Goal: Find specific page/section: Find specific page/section

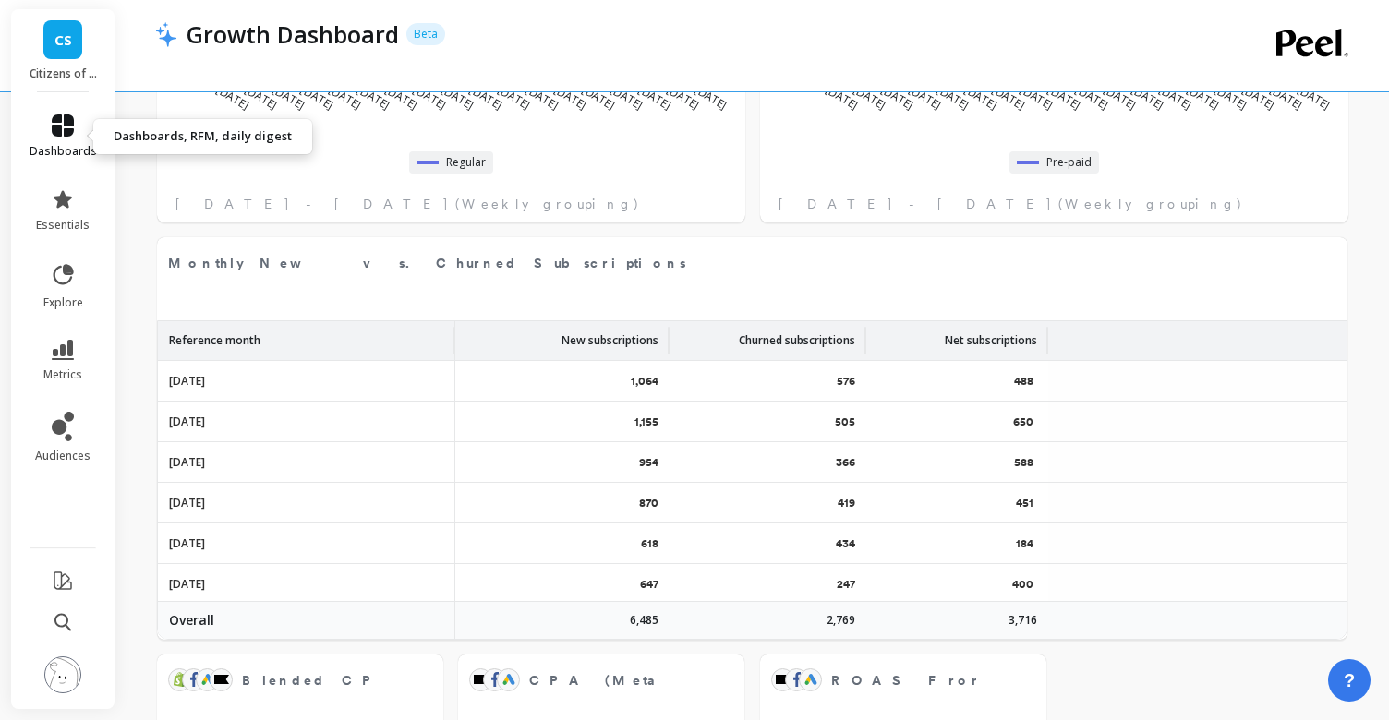
click at [61, 137] on link "dashboards" at bounding box center [63, 137] width 67 height 44
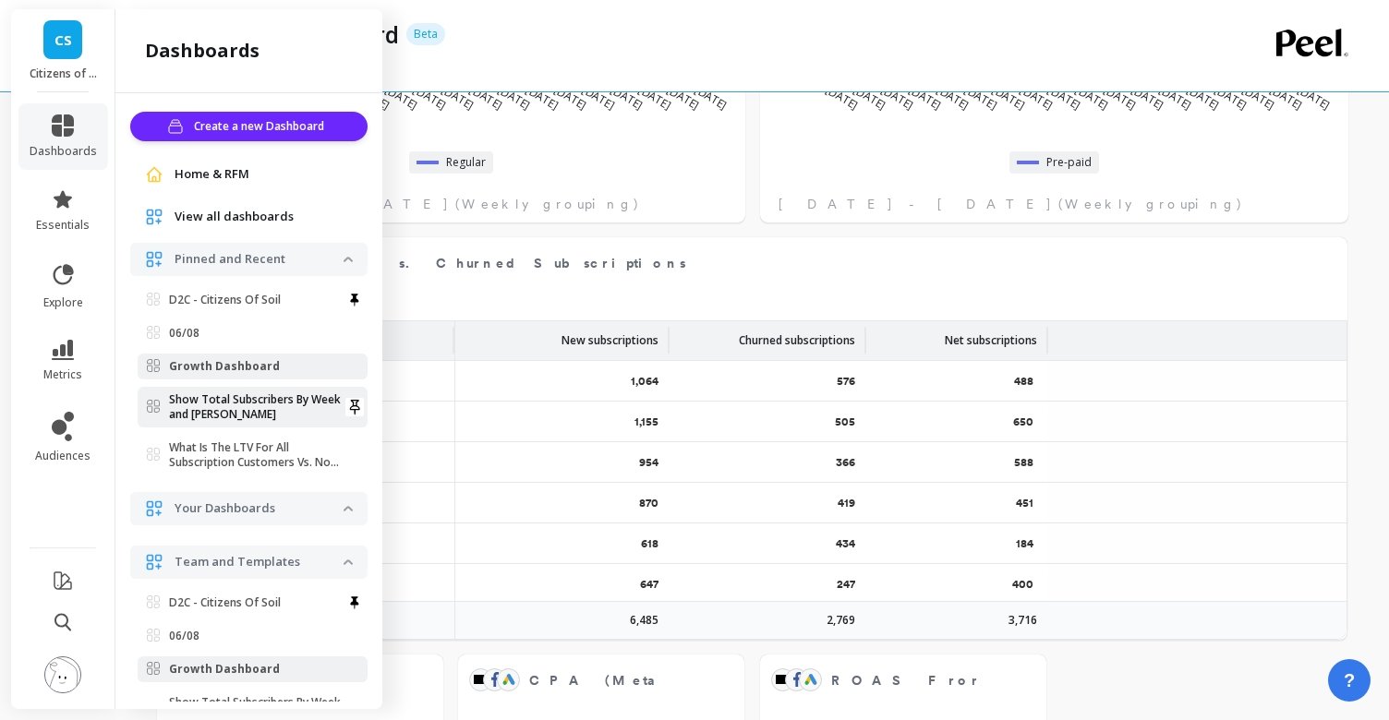
click at [236, 403] on p "Show Total Subscribers By Week and [PERSON_NAME]" at bounding box center [256, 408] width 175 height 30
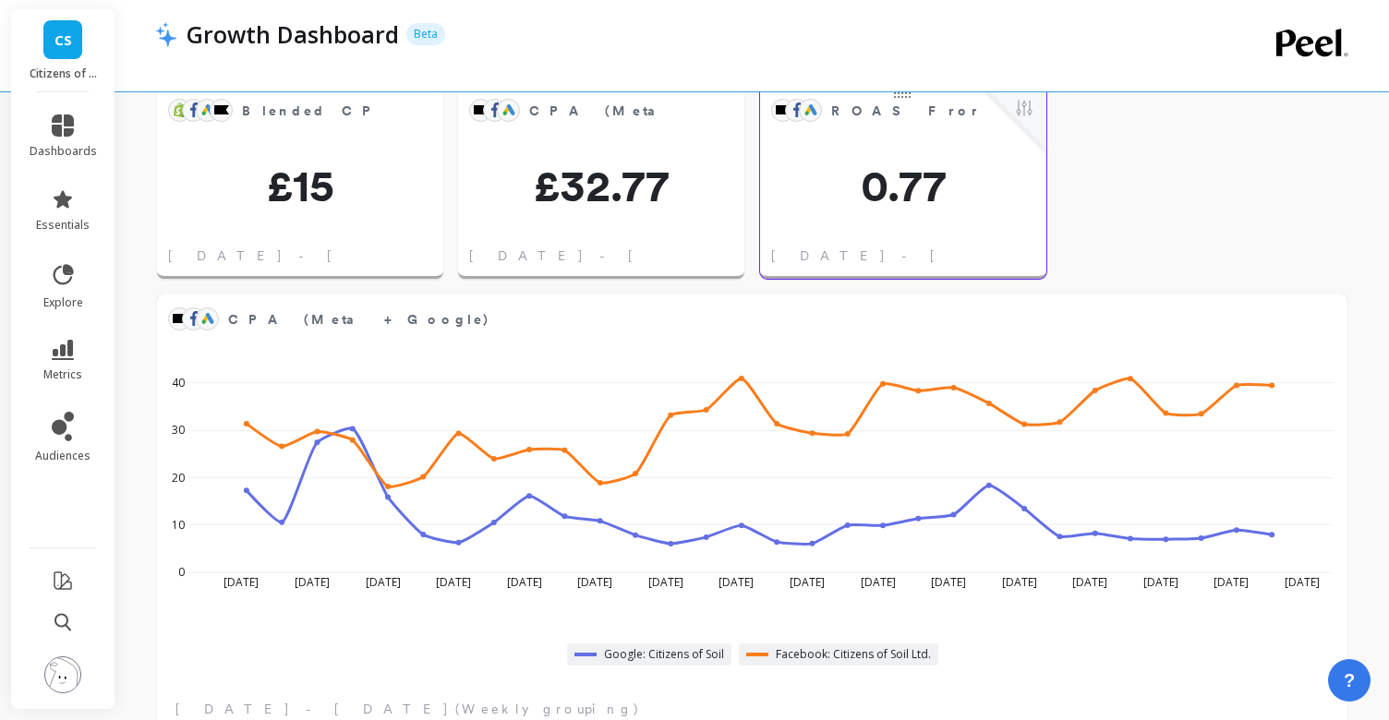
scroll to position [1408, 0]
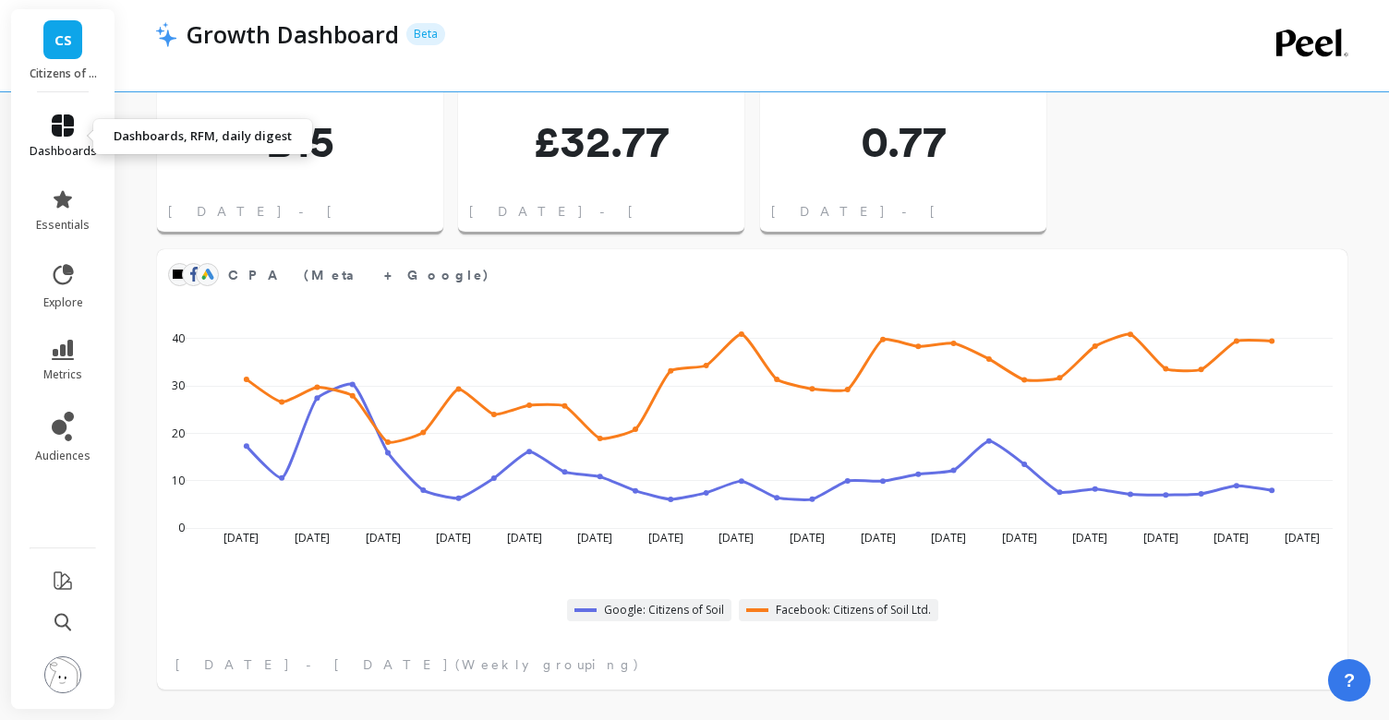
click at [55, 121] on icon at bounding box center [63, 126] width 22 height 22
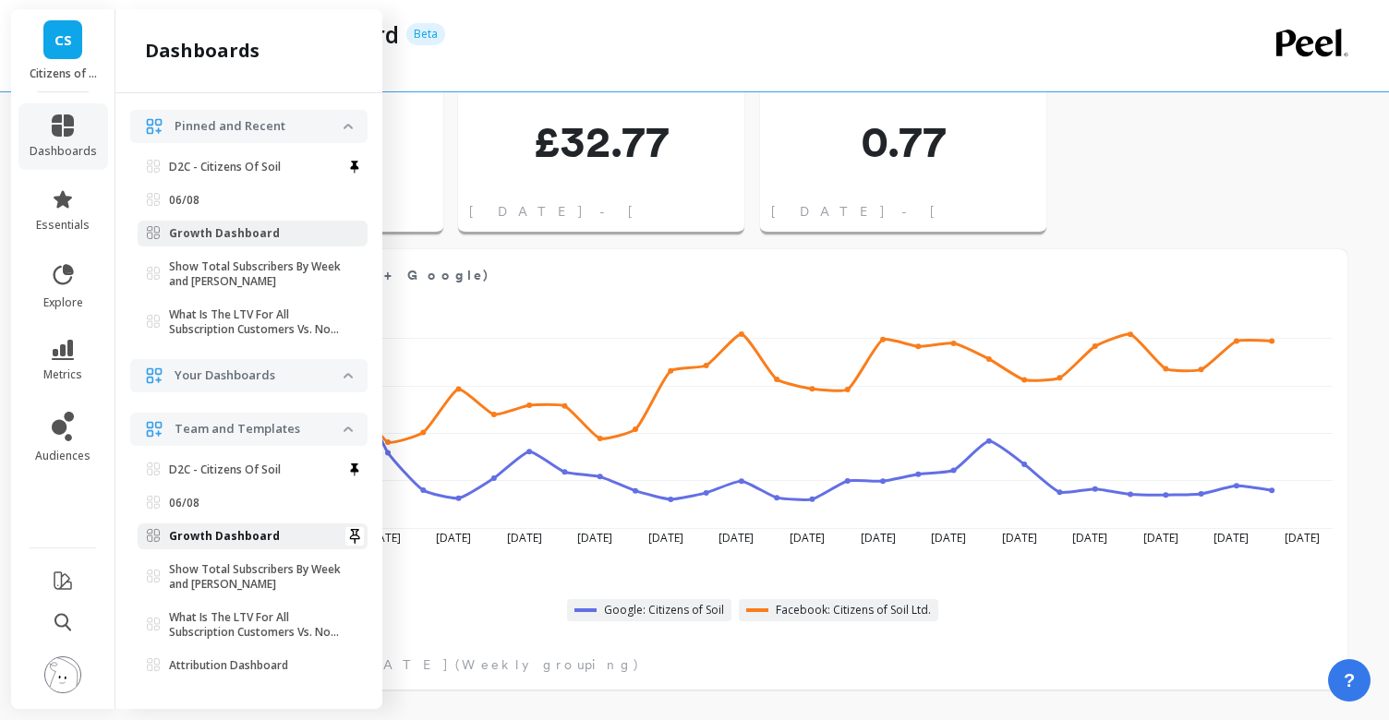
scroll to position [0, 0]
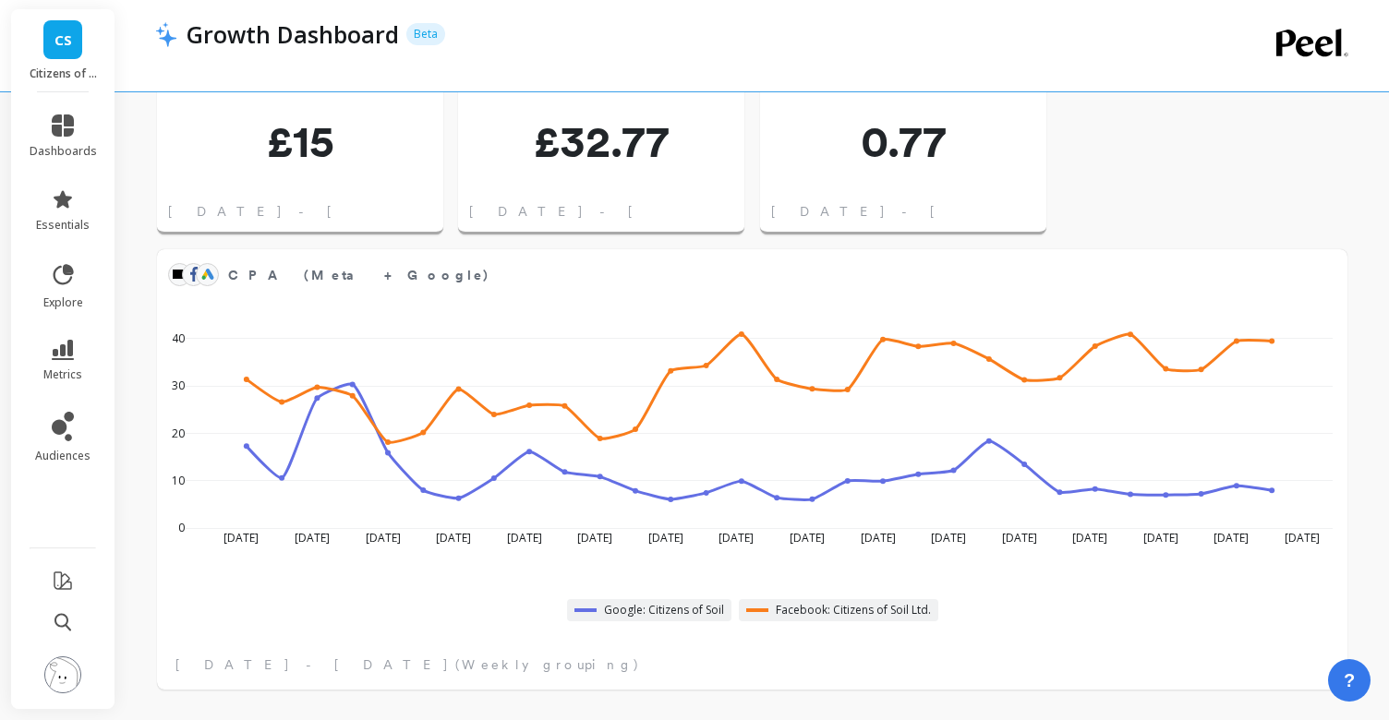
click at [486, 58] on div at bounding box center [677, 59] width 1045 height 18
click at [73, 356] on icon at bounding box center [63, 350] width 22 height 20
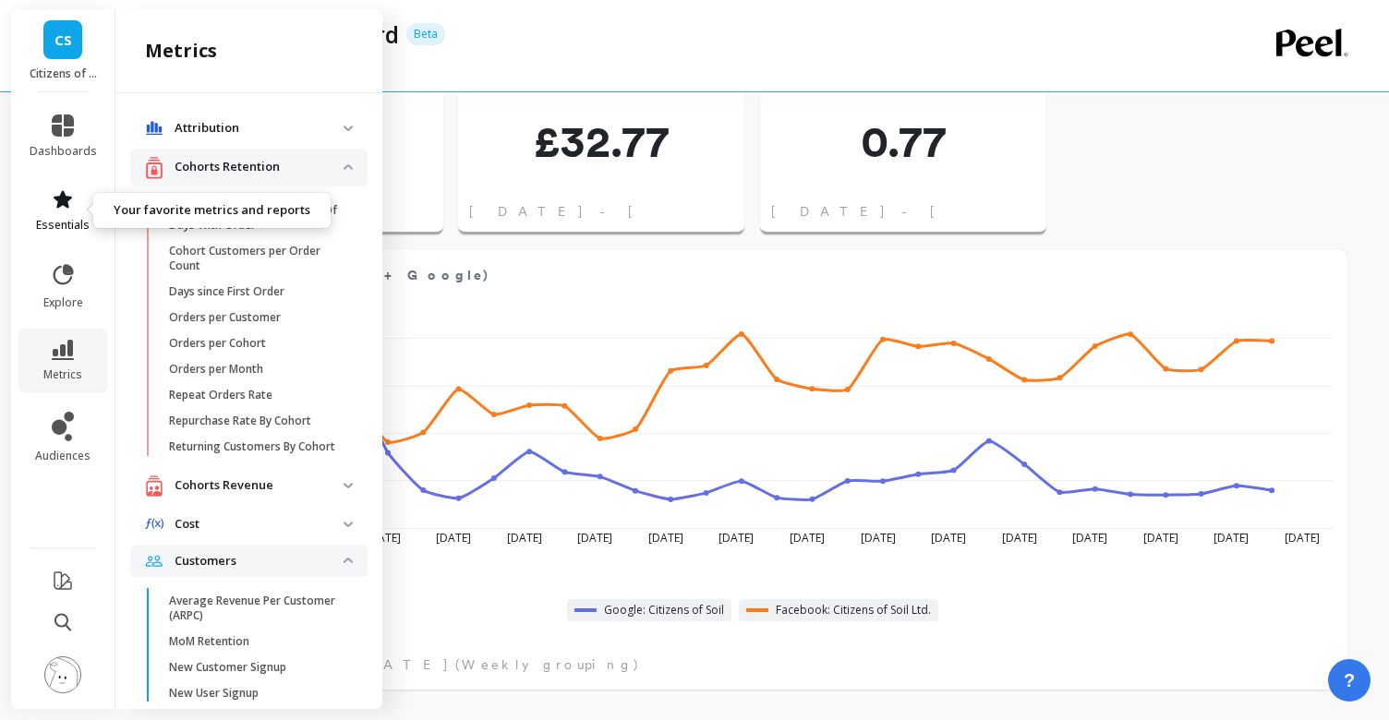
click at [68, 208] on icon at bounding box center [63, 199] width 22 height 22
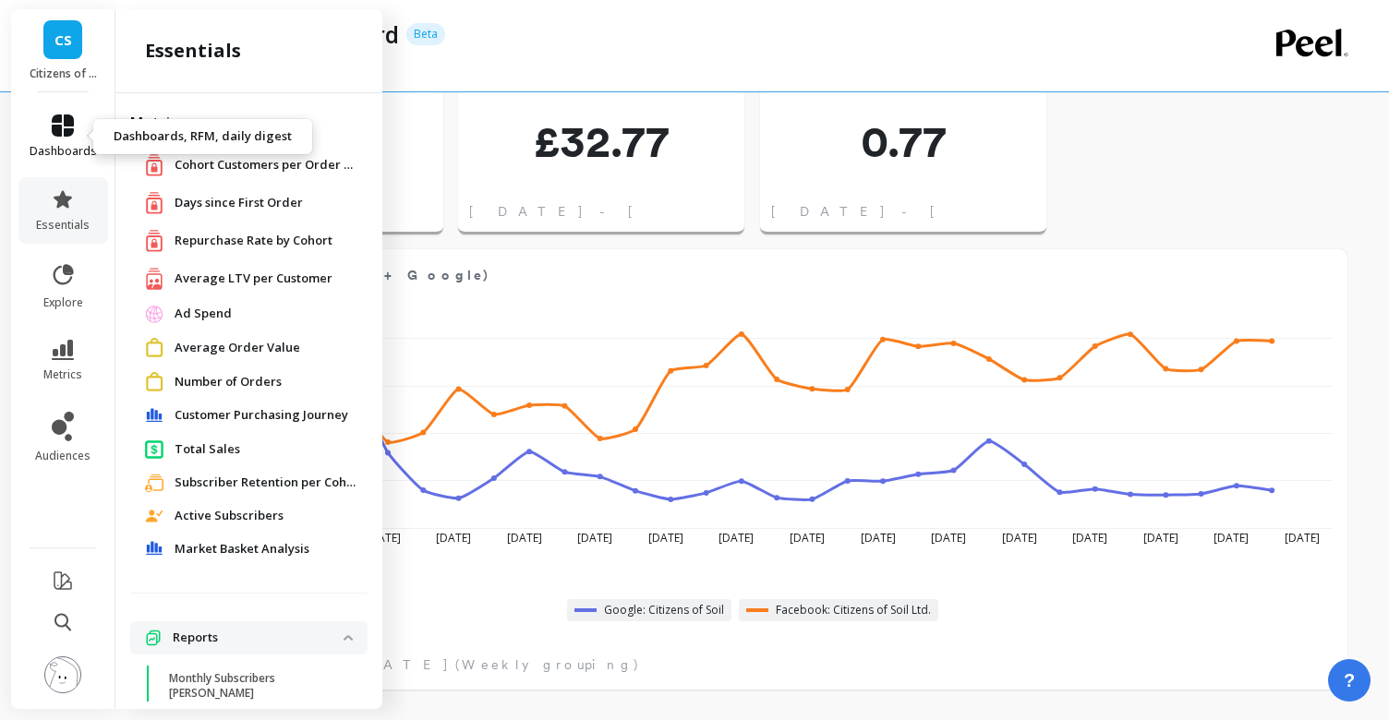
click at [66, 124] on icon at bounding box center [63, 126] width 22 height 22
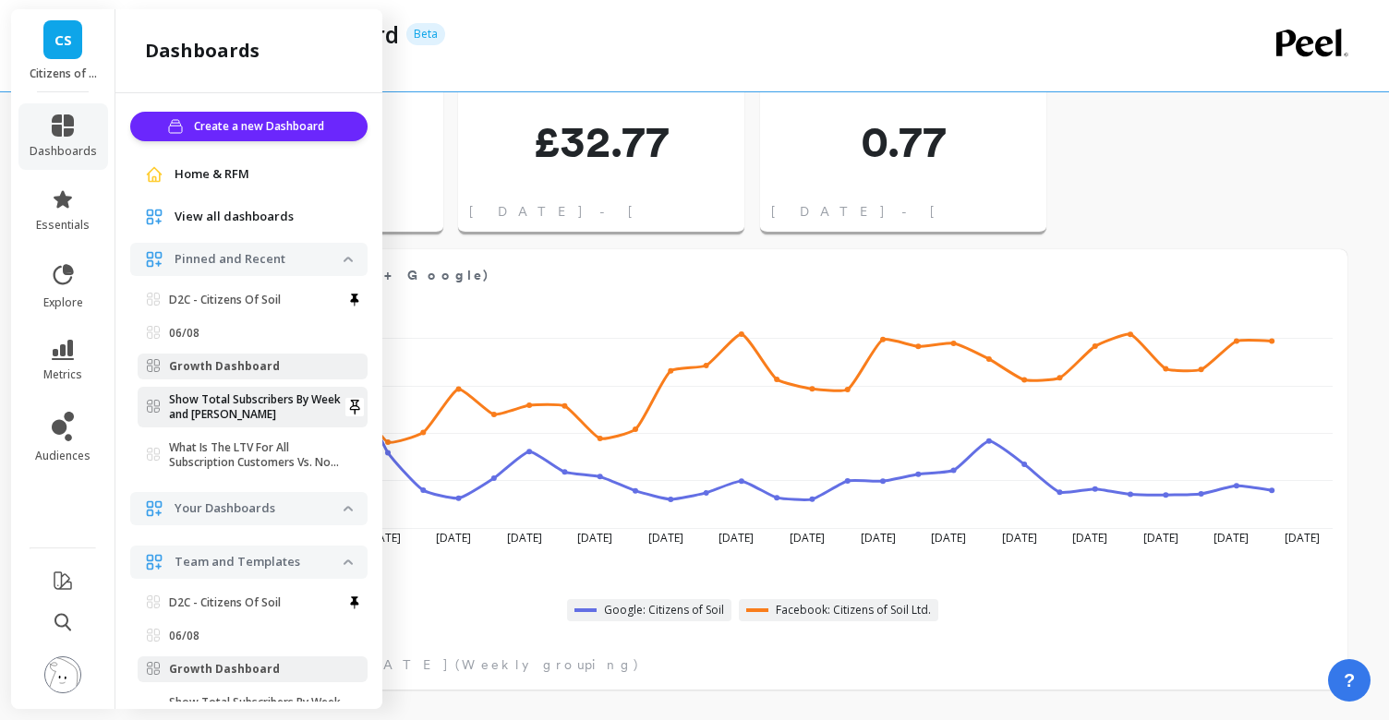
click at [253, 405] on p "Show Total Subscribers By Week and [PERSON_NAME]" at bounding box center [256, 408] width 175 height 30
